Goal: Task Accomplishment & Management: Manage account settings

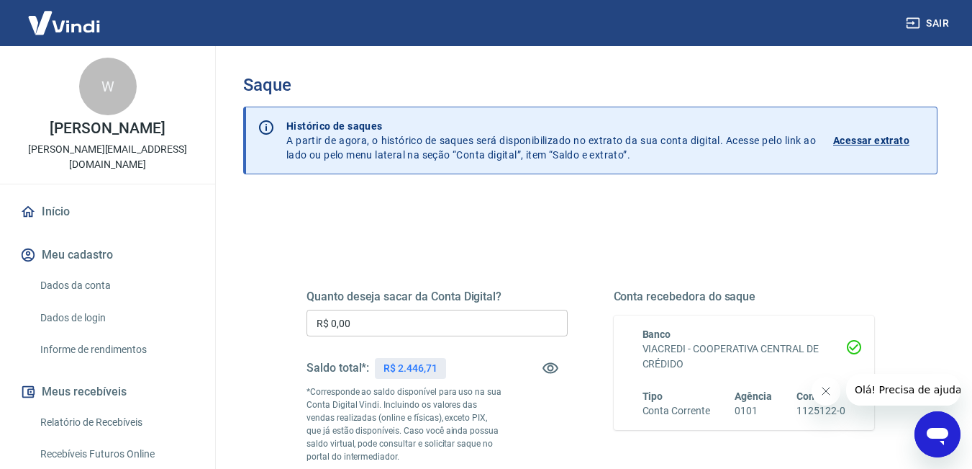
click at [466, 333] on input "R$ 0,00" at bounding box center [437, 322] width 261 height 27
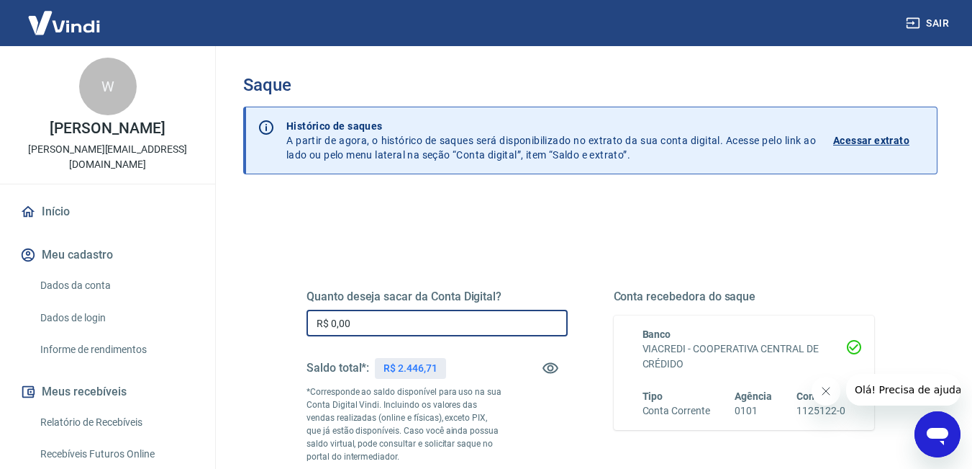
click at [443, 318] on input "R$ 0,00" at bounding box center [437, 322] width 261 height 27
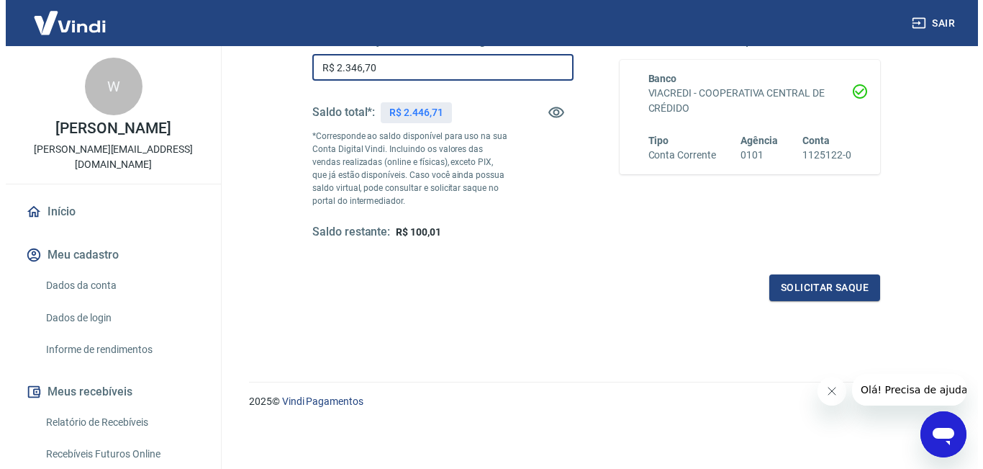
scroll to position [256, 0]
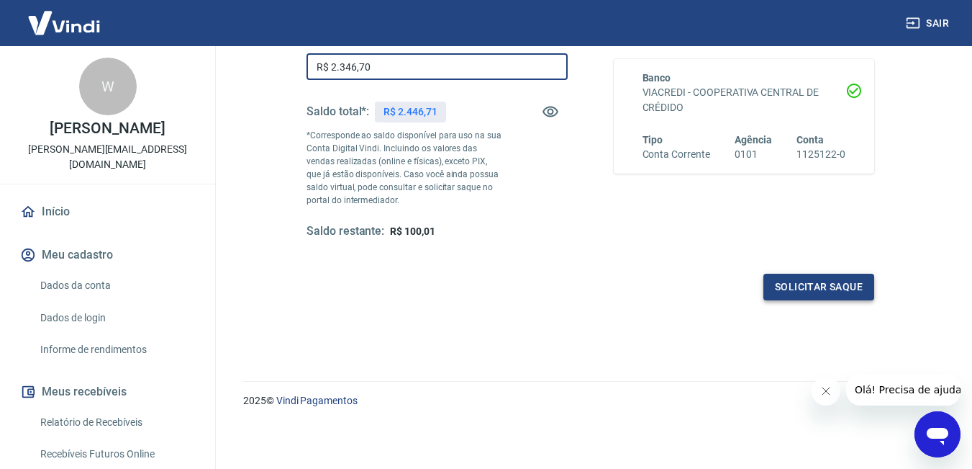
type input "R$ 2.346,70"
click at [856, 286] on button "Solicitar saque" at bounding box center [819, 286] width 111 height 27
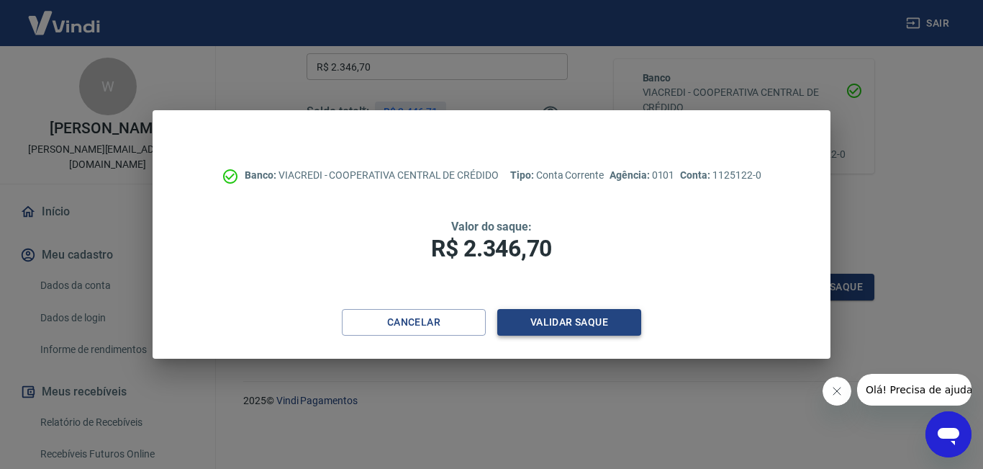
click at [533, 324] on button "Validar saque" at bounding box center [569, 322] width 144 height 27
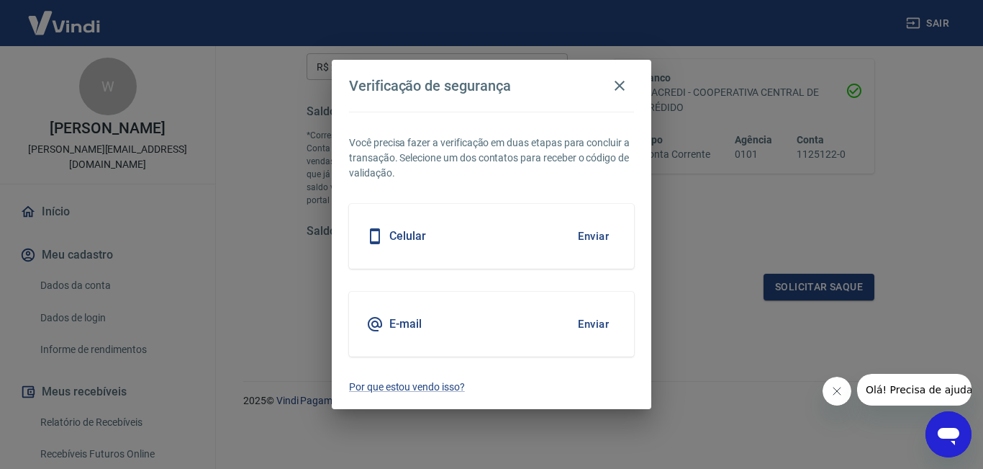
click at [592, 236] on button "Enviar" at bounding box center [593, 236] width 47 height 30
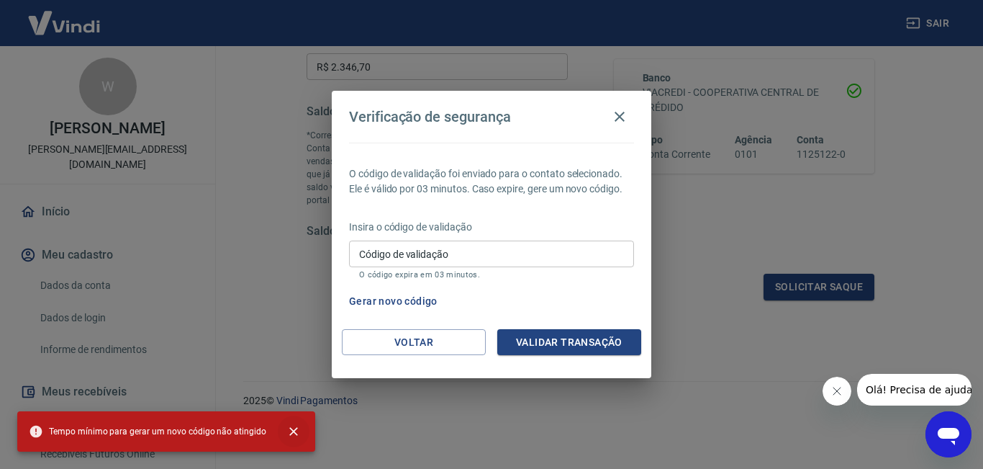
click at [289, 432] on icon "close" at bounding box center [293, 431] width 9 height 9
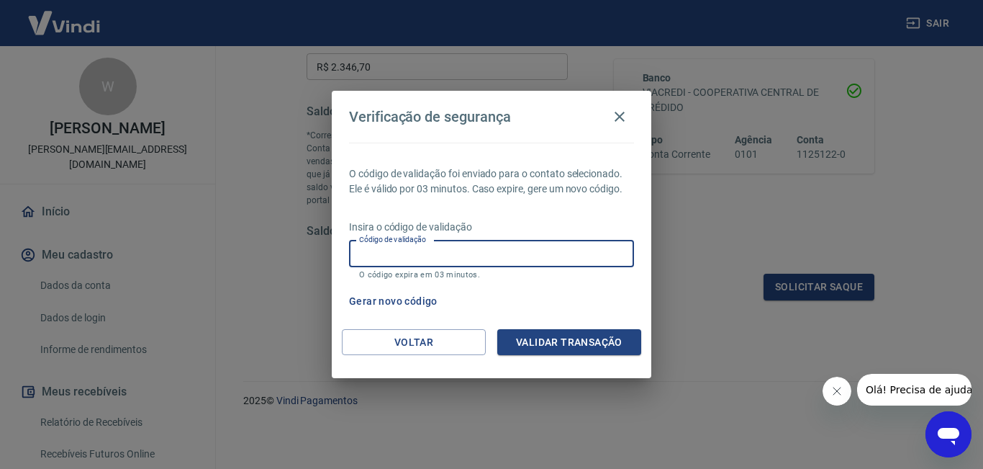
click at [425, 251] on input "Código de validação" at bounding box center [491, 253] width 285 height 27
drag, startPoint x: 843, startPoint y: 390, endPoint x: 830, endPoint y: 379, distance: 16.9
click at [844, 390] on button "Fechar mensagem da empresa" at bounding box center [836, 390] width 29 height 29
click at [516, 257] on input "Código de validação" at bounding box center [491, 253] width 285 height 27
type input "547178"
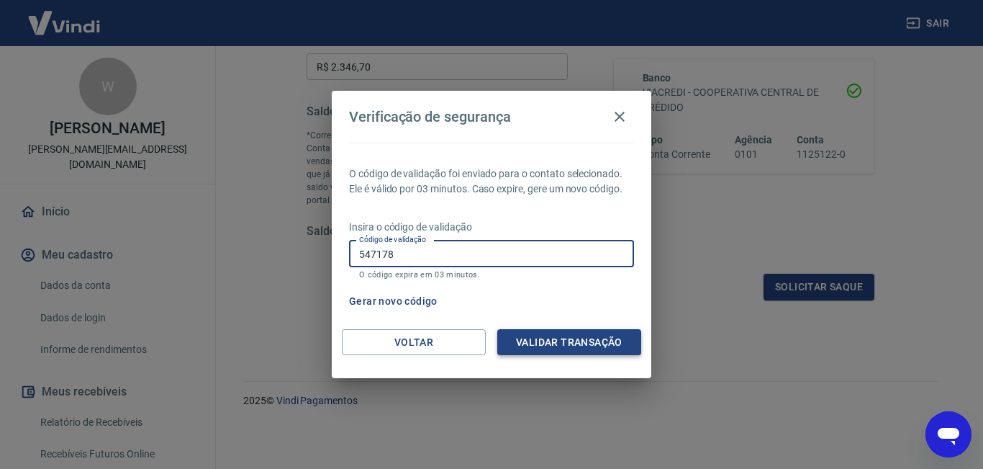
click at [608, 348] on button "Validar transação" at bounding box center [569, 342] width 144 height 27
click at [608, 348] on div "Validar transação" at bounding box center [569, 342] width 144 height 27
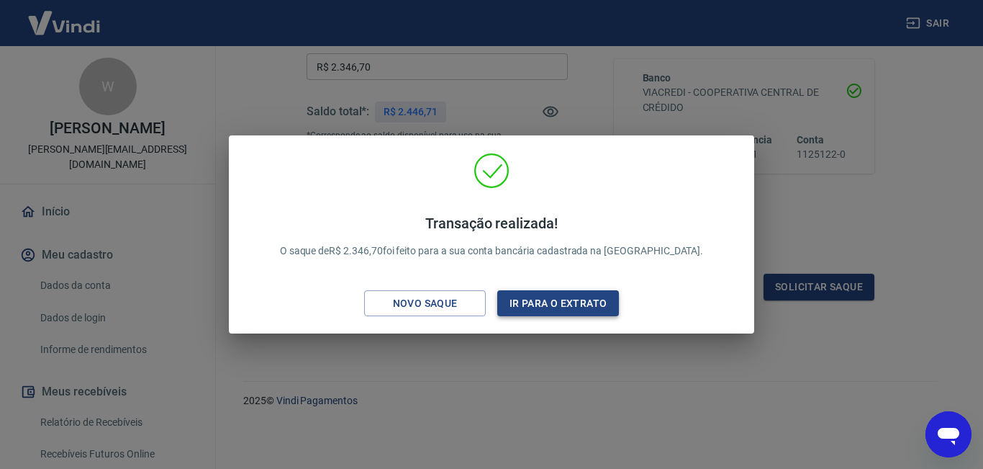
click at [528, 304] on button "Ir para o extrato" at bounding box center [558, 303] width 122 height 27
